Goal: Task Accomplishment & Management: Complete application form

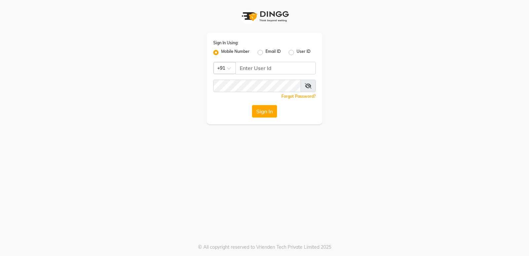
type input "9930722455"
click at [268, 114] on button "Sign In" at bounding box center [264, 111] width 25 height 13
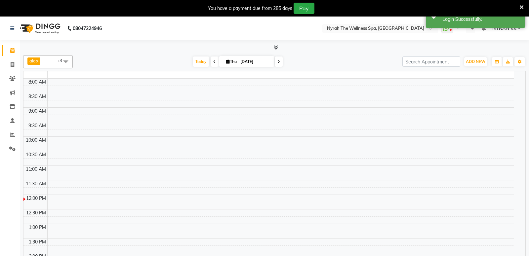
select select "en"
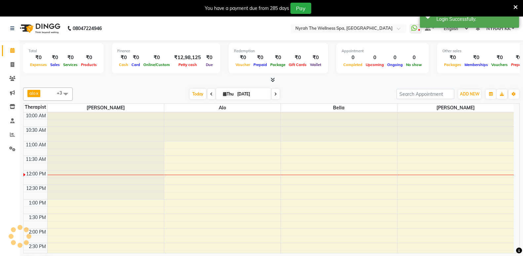
click at [515, 6] on icon at bounding box center [516, 7] width 4 height 6
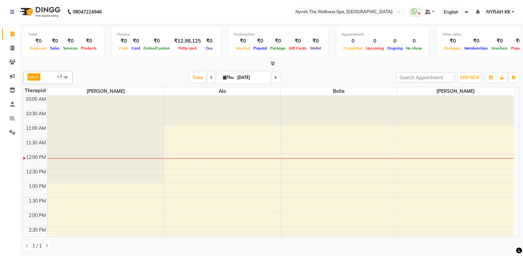
click at [52, 77] on span "alo x bella x [PERSON_NAME] +3" at bounding box center [48, 77] width 50 height 13
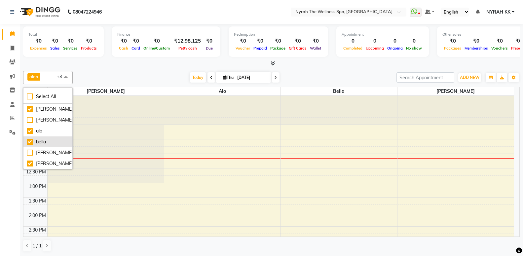
click at [41, 138] on li "bella" at bounding box center [47, 142] width 49 height 11
checkbox input "false"
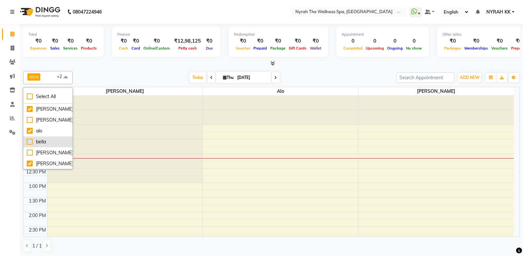
scroll to position [11, 0]
click at [51, 108] on div "[PERSON_NAME]" at bounding box center [48, 108] width 42 height 7
checkbox input "true"
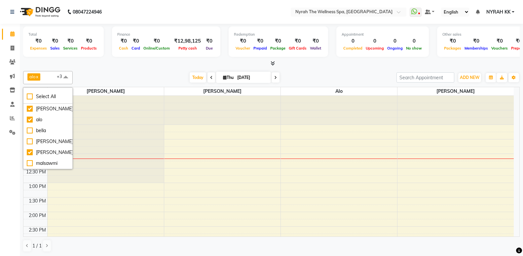
click at [79, 67] on div "Total ₹0 Expenses ₹0 Sales ₹0 Services ₹0 Products Finance ₹0 Cash ₹0 Card ₹0 O…" at bounding box center [272, 140] width 504 height 233
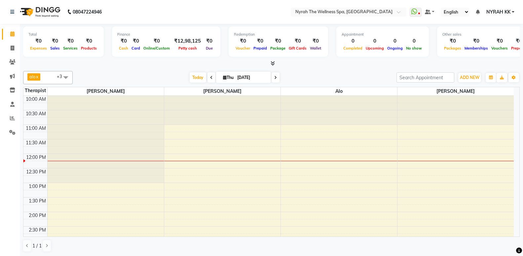
scroll to position [36, 0]
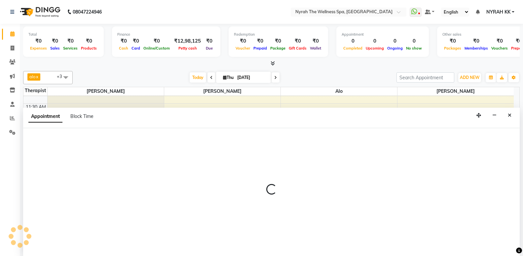
select select "10323"
select select "780"
select select "tentative"
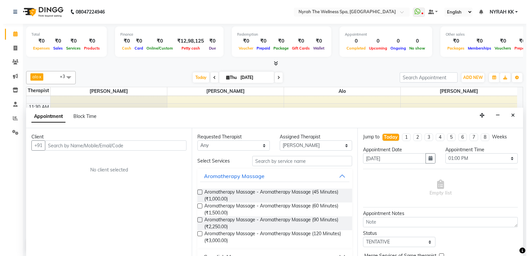
scroll to position [0, 0]
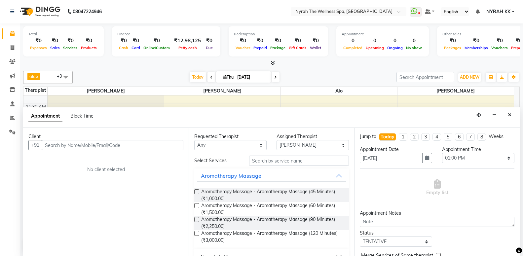
click at [57, 145] on input "text" at bounding box center [113, 145] width 142 height 10
type input "8424904202"
click at [170, 144] on span "Add Client" at bounding box center [170, 145] width 22 height 6
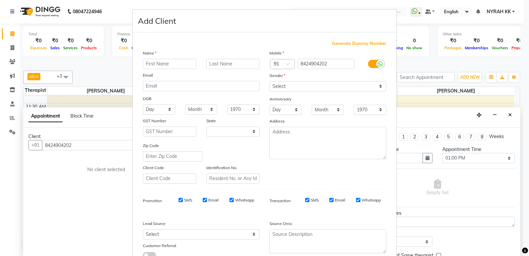
select select "22"
click at [168, 63] on input "text" at bounding box center [170, 64] width 54 height 10
type input "[PERSON_NAME] more"
select select "[DEMOGRAPHIC_DATA]"
click option "[DEMOGRAPHIC_DATA]" at bounding box center [0, 0] width 0 height 0
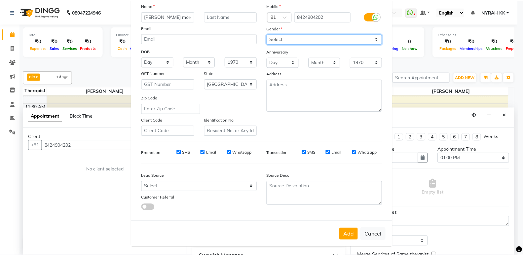
scroll to position [49, 0]
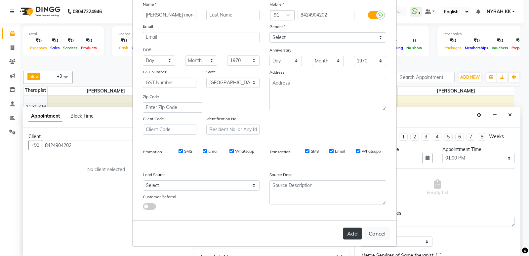
click at [346, 236] on button "Add" at bounding box center [352, 234] width 19 height 12
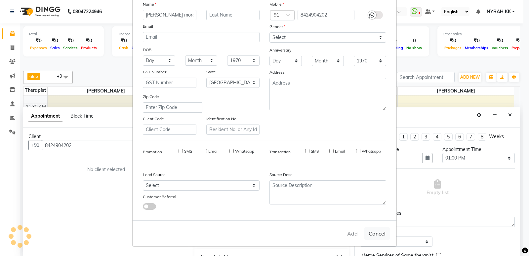
type input "84******02"
select select
select select "null"
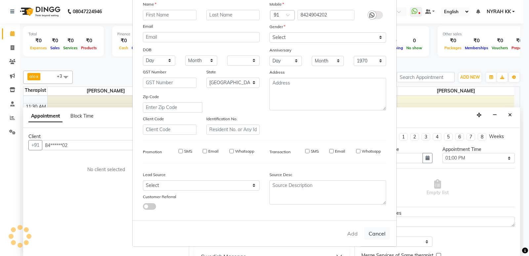
select select
checkbox input "false"
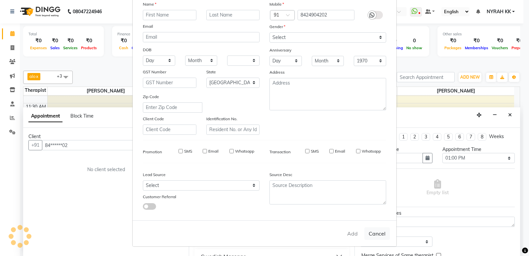
checkbox input "false"
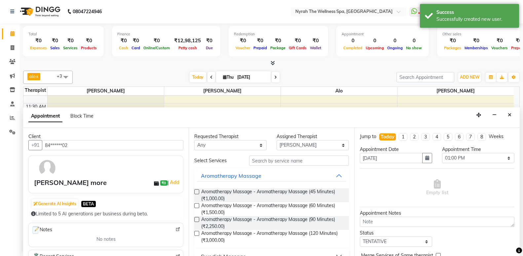
scroll to position [71, 0]
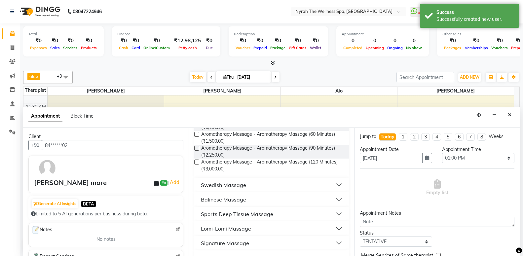
click at [250, 211] on div "Sports Deep Tissue Massage" at bounding box center [237, 214] width 72 height 8
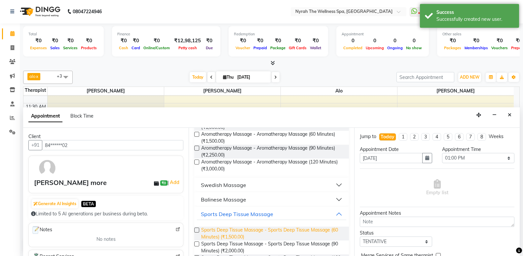
click at [251, 229] on span "Sports Deep Tissue Massage - Sports Deep Tissue Massage (60 Minutes) (₹1,500.00)" at bounding box center [272, 234] width 143 height 14
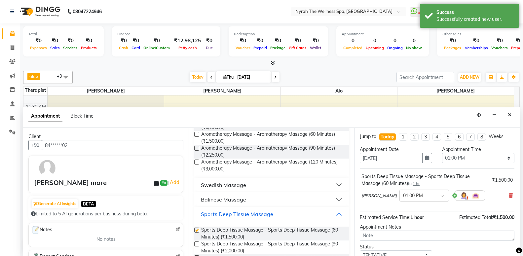
checkbox input "false"
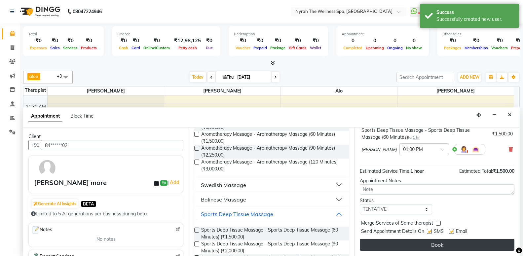
click at [389, 246] on button "Book" at bounding box center [437, 245] width 155 height 12
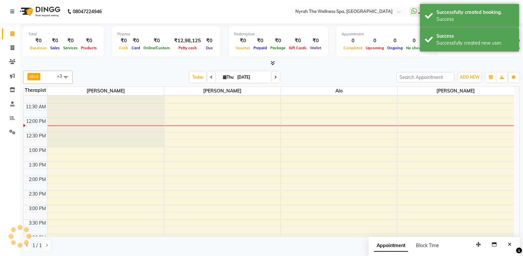
scroll to position [0, 0]
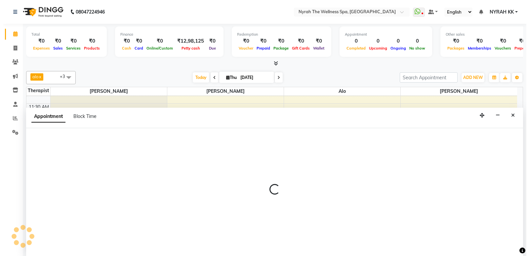
scroll to position [0, 0]
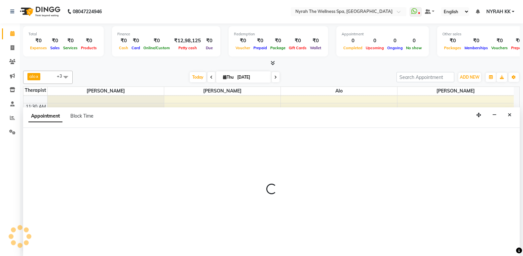
select select "10349"
select select "780"
select select "tentative"
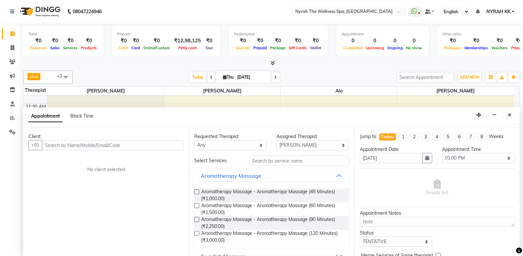
click at [164, 147] on input "text" at bounding box center [113, 145] width 142 height 10
type input "95610 03398"
click at [173, 145] on span "Add Client" at bounding box center [170, 145] width 22 height 6
select select "22"
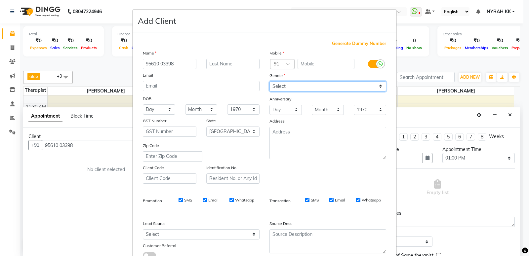
click at [269, 81] on select "Select [DEMOGRAPHIC_DATA] [DEMOGRAPHIC_DATA] Other Prefer Not To Say" at bounding box center [327, 86] width 117 height 10
click at [301, 79] on div "Gender" at bounding box center [328, 76] width 127 height 9
click at [269, 81] on select "Select [DEMOGRAPHIC_DATA] [DEMOGRAPHIC_DATA] Other Prefer Not To Say" at bounding box center [327, 86] width 117 height 10
select select "[DEMOGRAPHIC_DATA]"
click option "[DEMOGRAPHIC_DATA]" at bounding box center [0, 0] width 0 height 0
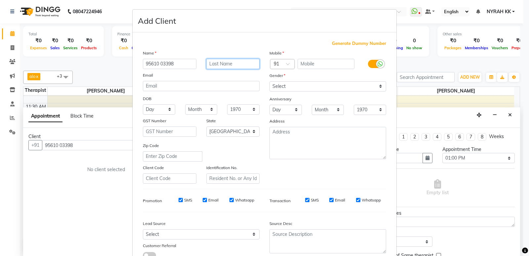
click at [236, 65] on input "text" at bounding box center [233, 64] width 54 height 10
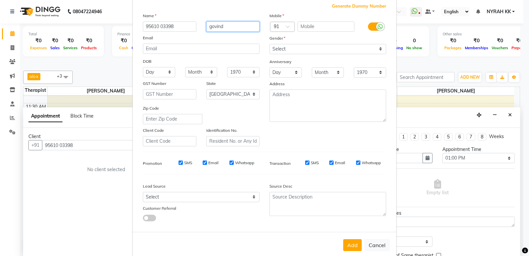
scroll to position [49, 0]
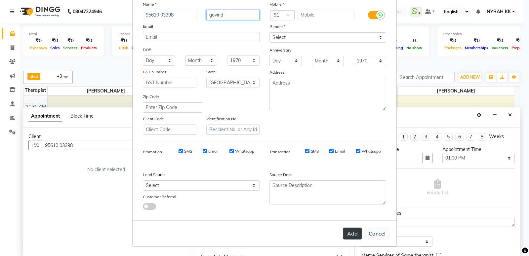
type input "govind"
click at [350, 231] on button "Add" at bounding box center [352, 234] width 19 height 12
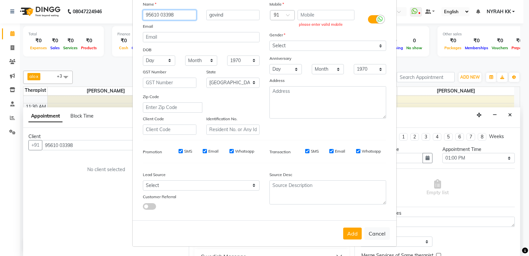
drag, startPoint x: 180, startPoint y: 11, endPoint x: 159, endPoint y: 16, distance: 21.4
click at [143, 10] on input "95610 03398" at bounding box center [170, 15] width 54 height 10
click at [307, 13] on input "text" at bounding box center [326, 15] width 57 height 10
click at [313, 14] on input "text" at bounding box center [326, 15] width 57 height 10
paste input "95610 03398"
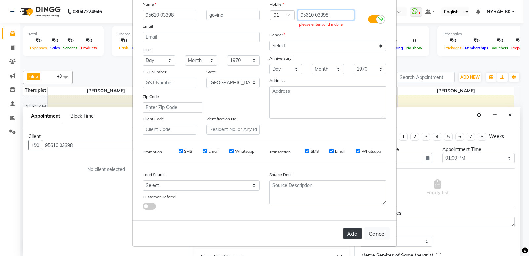
type input "95610 03398"
click at [355, 238] on button "Add" at bounding box center [352, 234] width 19 height 12
click at [376, 241] on div "Add Cancel" at bounding box center [265, 234] width 264 height 26
click at [378, 225] on div "Add Cancel" at bounding box center [265, 234] width 264 height 26
click at [380, 232] on button "Cancel" at bounding box center [376, 233] width 25 height 13
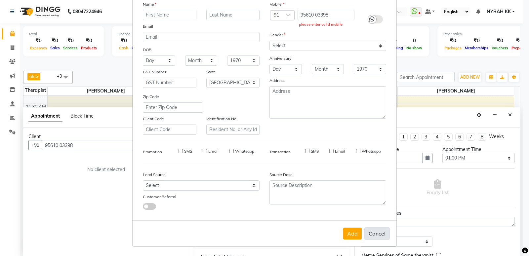
select select
select select "null"
select select
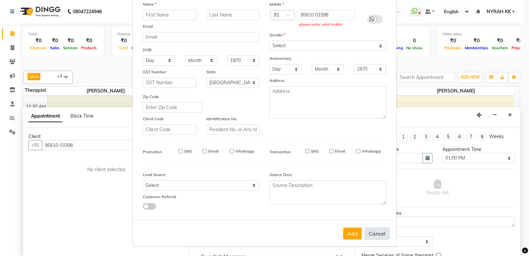
select select
checkbox input "false"
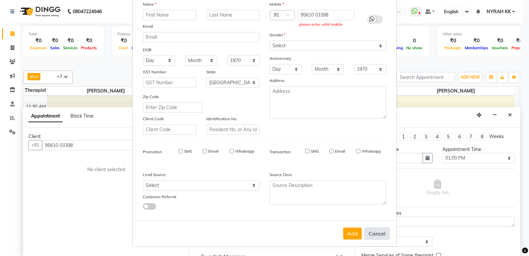
checkbox input "false"
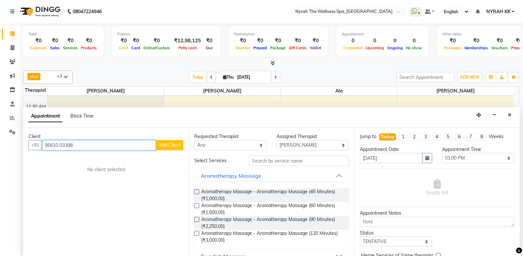
click at [112, 144] on input "95610 03398" at bounding box center [99, 145] width 114 height 10
type input "95610 03398"
click at [164, 144] on span "Add Client" at bounding box center [170, 145] width 22 height 6
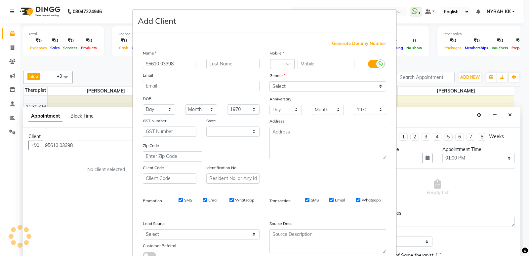
select select "22"
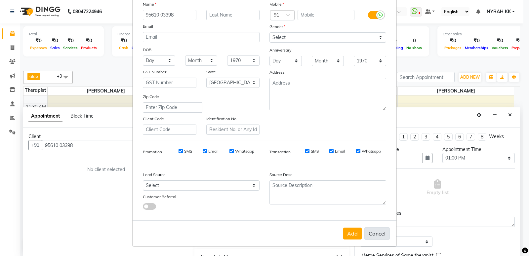
click at [373, 232] on button "Cancel" at bounding box center [376, 233] width 25 height 13
select select
select select "null"
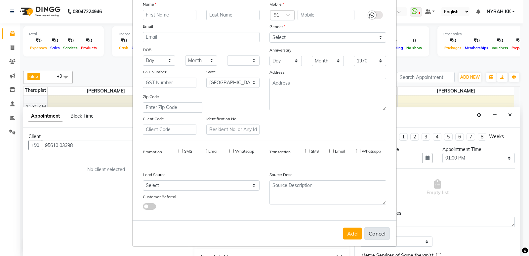
select select
checkbox input "false"
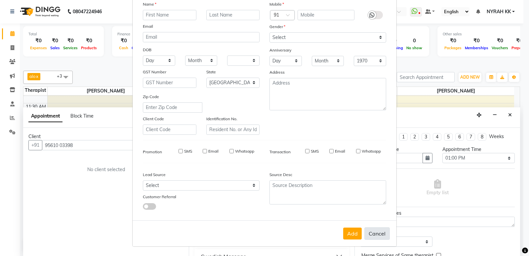
checkbox input "false"
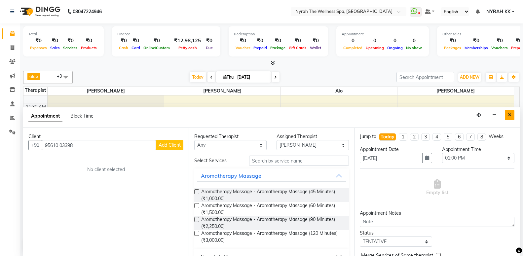
click at [508, 115] on button "Close" at bounding box center [510, 115] width 10 height 10
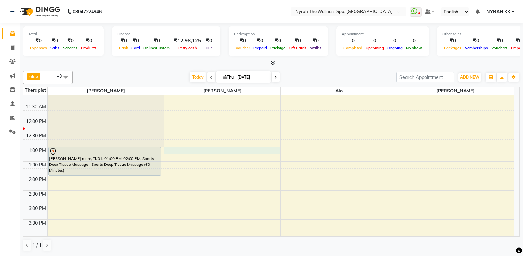
select select "10349"
select select "780"
select select "tentative"
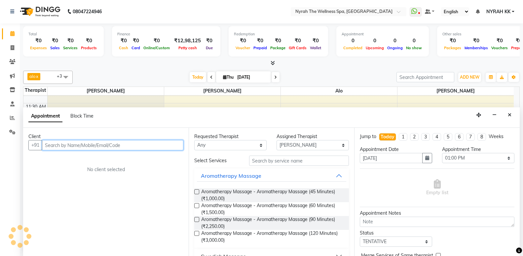
click at [150, 145] on input "text" at bounding box center [113, 145] width 142 height 10
paste input "95610 03398"
type input "95610 03398"
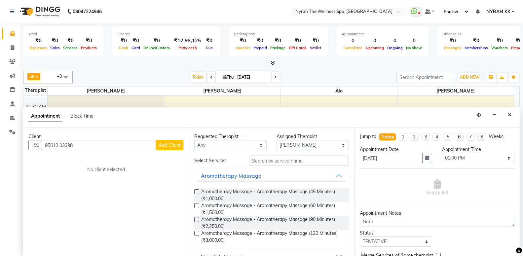
drag, startPoint x: 322, startPoint y: 60, endPoint x: 320, endPoint y: 67, distance: 7.9
click at [322, 59] on div "Total ₹0 Expenses ₹0 Sales ₹0 Services ₹0 Products Finance ₹0 Cash ₹0 Card ₹0 O…" at bounding box center [271, 44] width 497 height 43
click at [170, 142] on button "Add Client" at bounding box center [169, 145] width 27 height 10
select select "22"
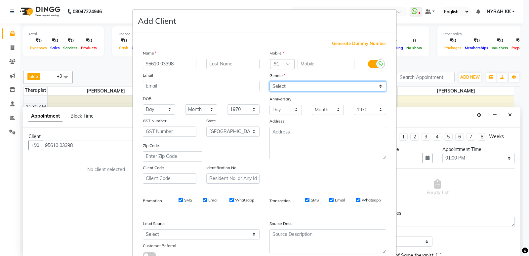
click at [269, 81] on select "Select [DEMOGRAPHIC_DATA] [DEMOGRAPHIC_DATA] Other Prefer Not To Say" at bounding box center [327, 86] width 117 height 10
select select "[DEMOGRAPHIC_DATA]"
click option "[DEMOGRAPHIC_DATA]" at bounding box center [0, 0] width 0 height 0
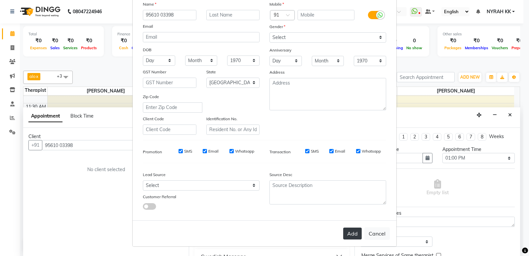
click at [354, 234] on button "Add" at bounding box center [352, 234] width 19 height 12
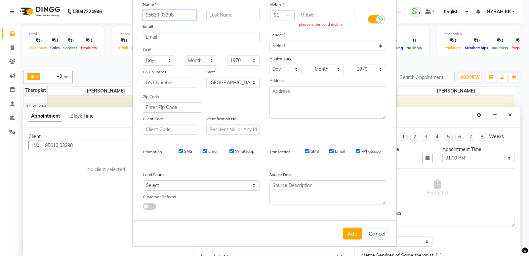
drag, startPoint x: 180, startPoint y: 11, endPoint x: 222, endPoint y: 47, distance: 55.8
click at [143, 20] on input "95610 03398" at bounding box center [170, 15] width 54 height 10
click at [318, 15] on input "text" at bounding box center [326, 15] width 57 height 10
paste input "95610 03398"
type input "95610 03398"
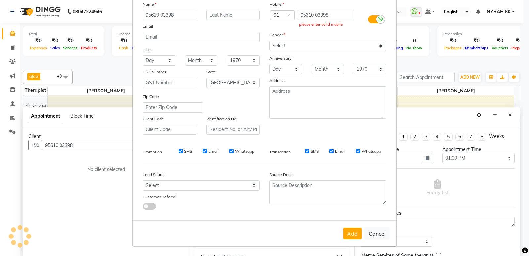
click at [354, 240] on div "Add Cancel" at bounding box center [265, 234] width 264 height 26
click at [350, 232] on button "Add" at bounding box center [352, 234] width 19 height 12
click at [378, 235] on button "Cancel" at bounding box center [376, 233] width 25 height 13
select select
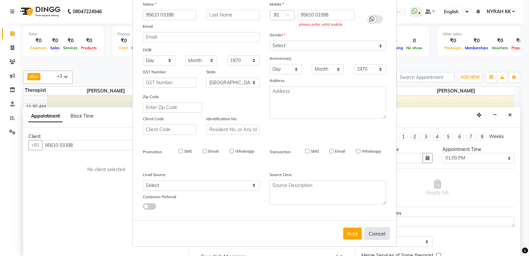
select select
select select "null"
select select
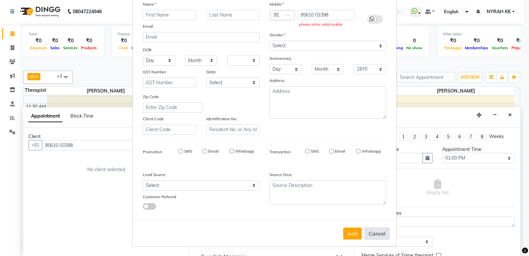
select select
checkbox input "false"
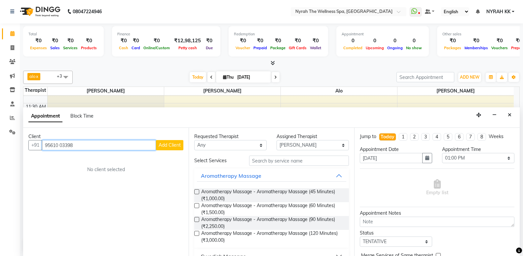
click at [127, 148] on input "95610 03398" at bounding box center [99, 145] width 114 height 10
type input "9"
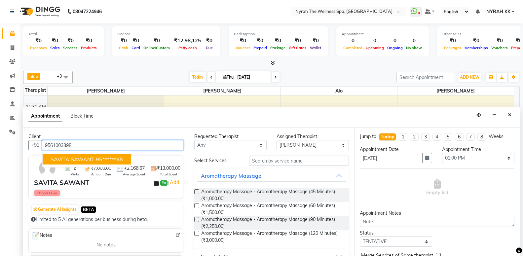
click at [98, 158] on ngb-highlight "95******98" at bounding box center [109, 159] width 27 height 7
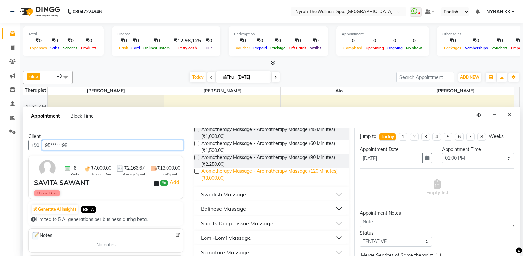
scroll to position [107, 0]
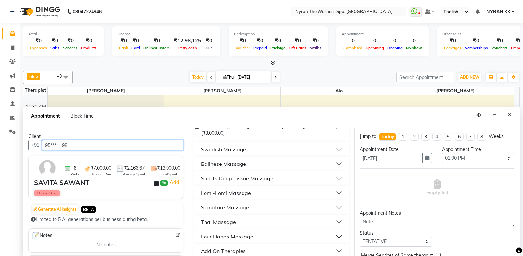
type input "95******98"
click at [237, 183] on button "Sports Deep Tissue Massage" at bounding box center [271, 179] width 149 height 12
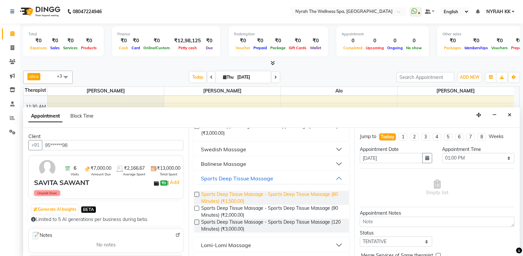
drag, startPoint x: 242, startPoint y: 196, endPoint x: 333, endPoint y: 202, distance: 91.8
click at [244, 197] on span "Sports Deep Tissue Massage - Sports Deep Tissue Massage (60 Minutes) (₹1,500.00)" at bounding box center [272, 198] width 143 height 14
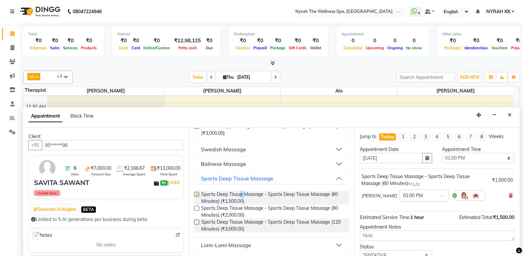
checkbox input "false"
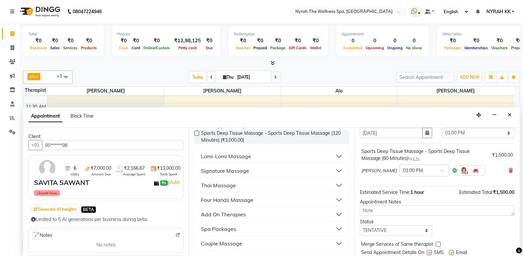
scroll to position [36, 0]
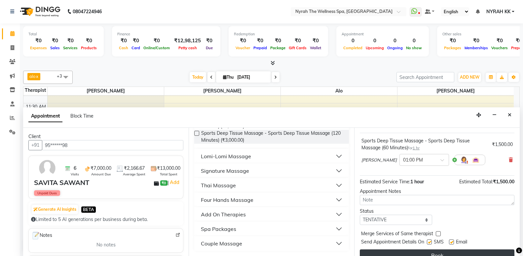
click at [394, 253] on button "Book" at bounding box center [437, 256] width 155 height 12
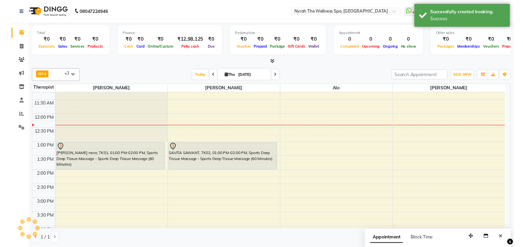
scroll to position [0, 0]
